Goal: Navigation & Orientation: Find specific page/section

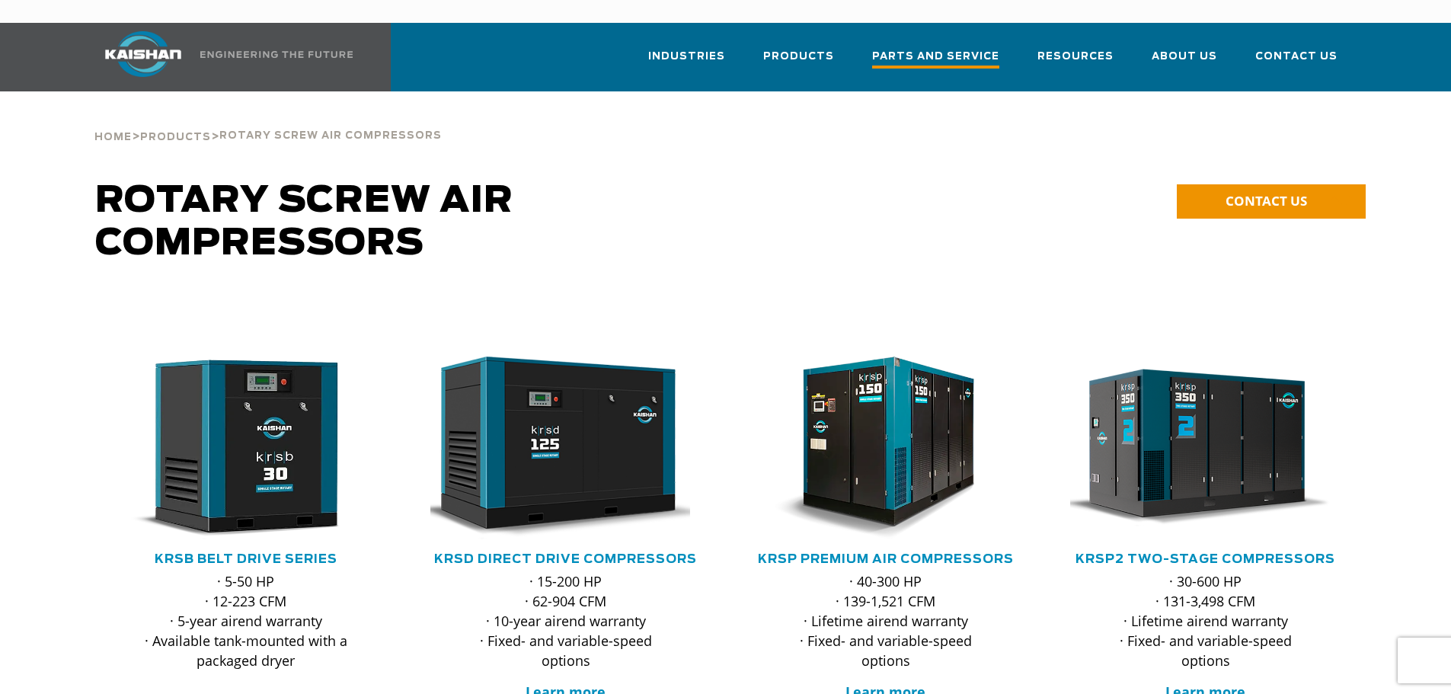
click at [950, 48] on span "Parts and Service" at bounding box center [935, 58] width 127 height 21
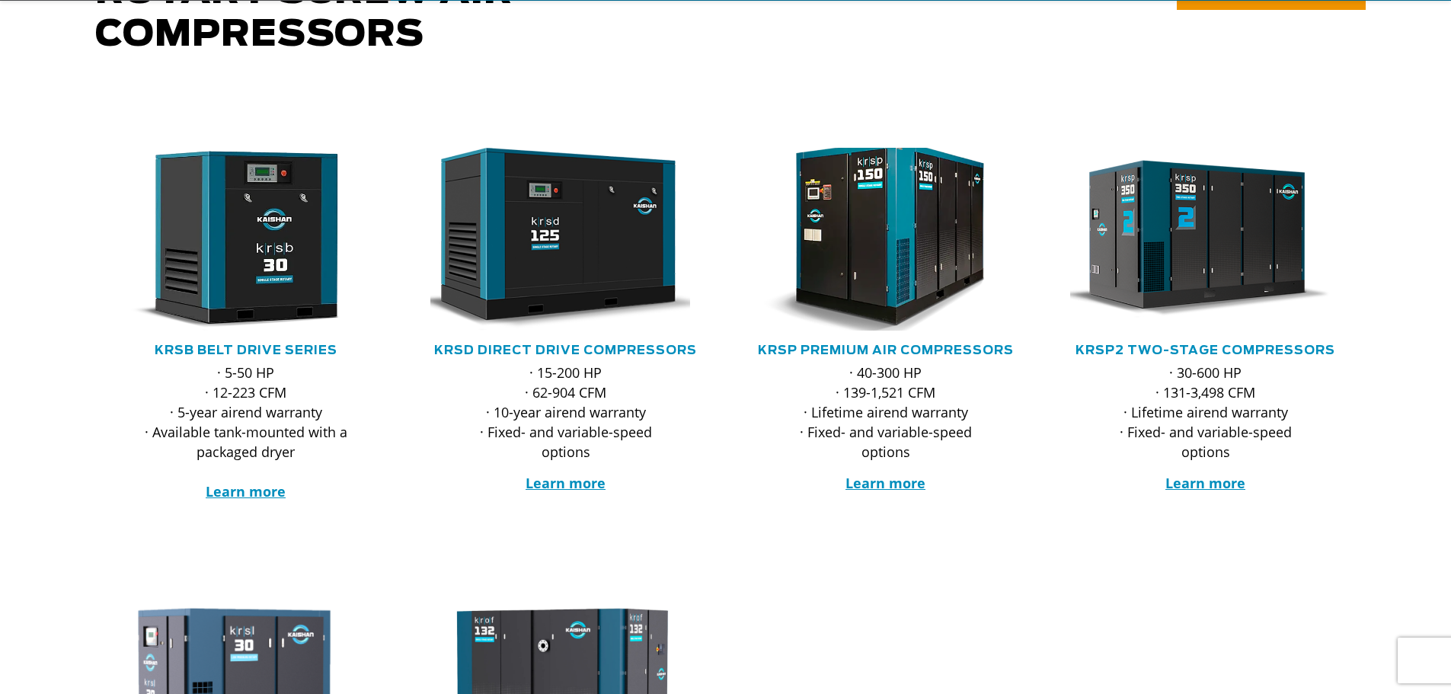
scroll to position [533, 0]
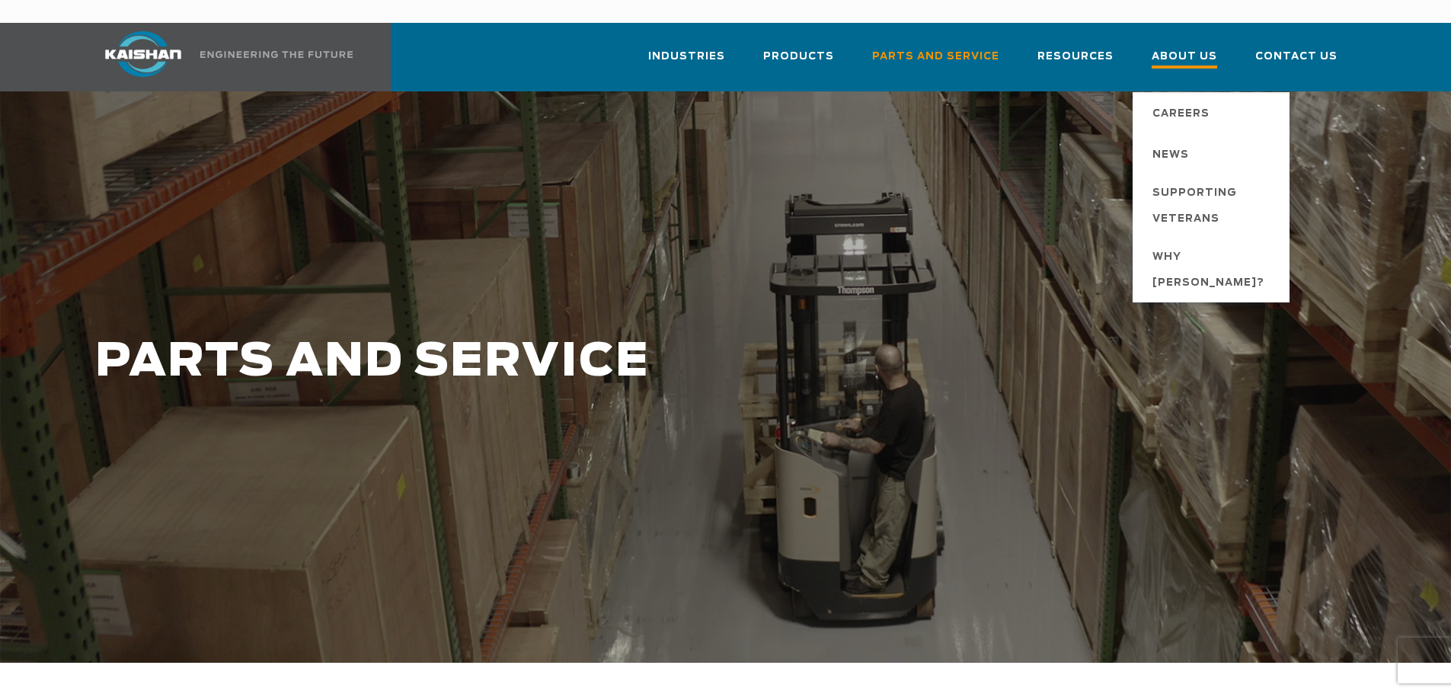
drag, startPoint x: 1211, startPoint y: 18, endPoint x: 1207, endPoint y: 31, distance: 14.5
click at [1211, 37] on link "About Us" at bounding box center [1185, 64] width 66 height 55
click at [1201, 48] on span "About Us" at bounding box center [1185, 58] width 66 height 21
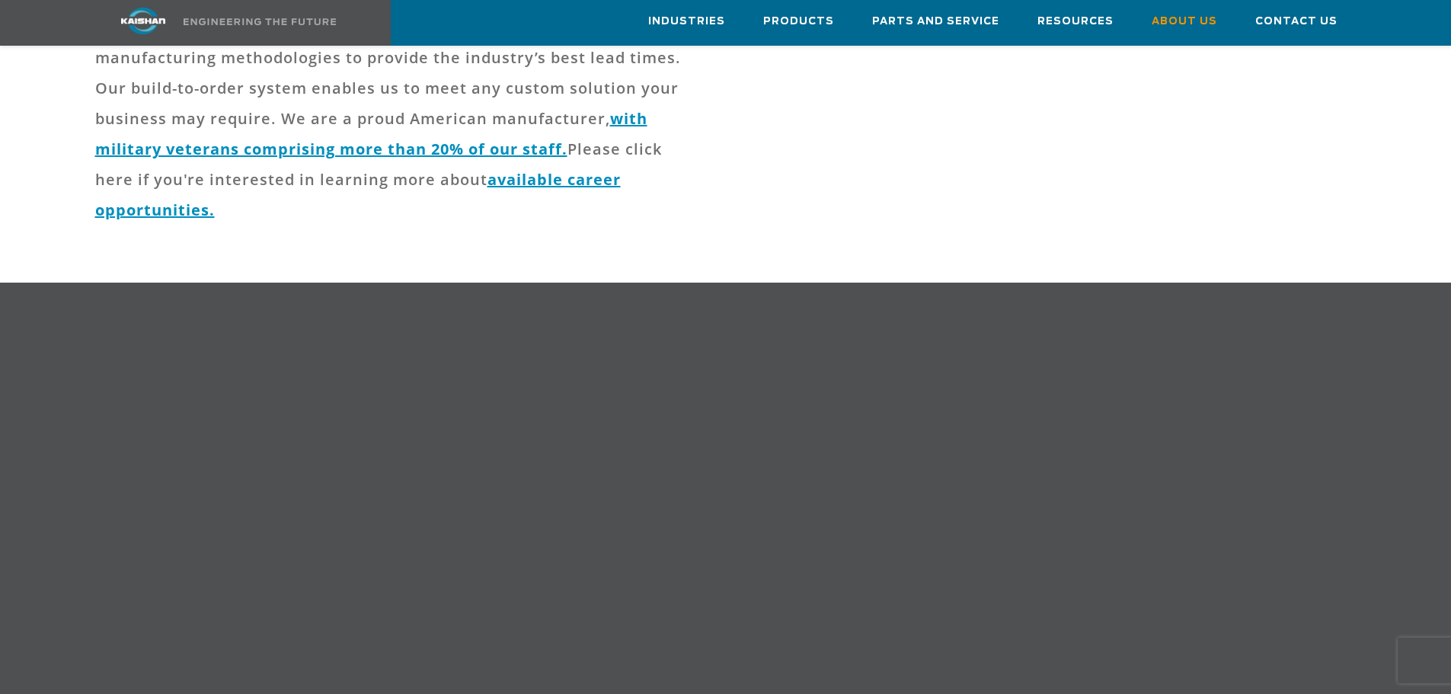
scroll to position [381, 0]
